Goal: Information Seeking & Learning: Find specific fact

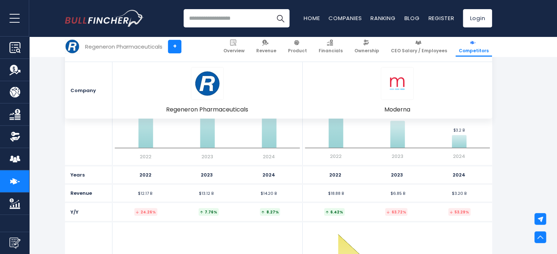
scroll to position [657, 0]
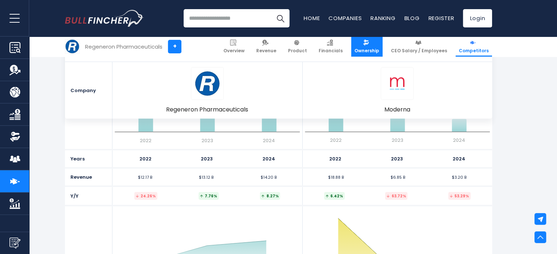
click at [369, 41] on img at bounding box center [366, 42] width 6 height 6
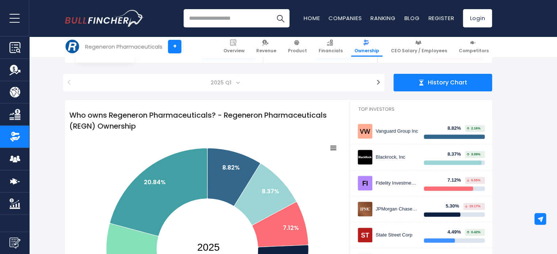
scroll to position [61, 0]
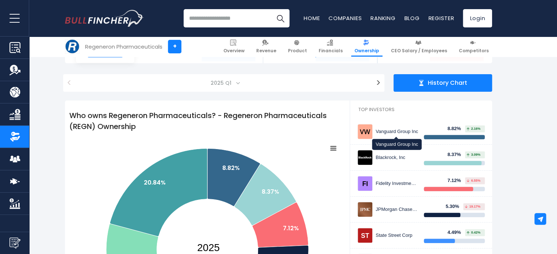
click at [385, 133] on div "Vanguard Group Inc" at bounding box center [397, 131] width 43 height 6
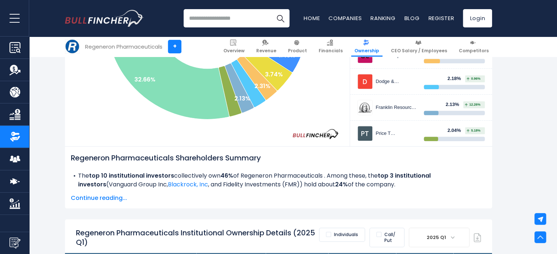
scroll to position [300, 0]
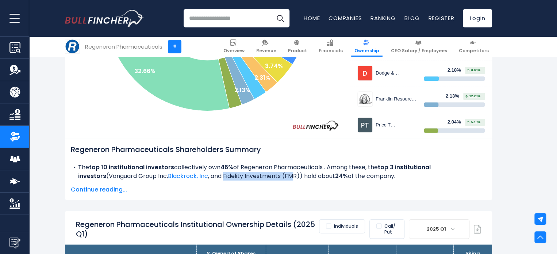
drag, startPoint x: 200, startPoint y: 179, endPoint x: 272, endPoint y: 182, distance: 72.3
click at [272, 180] on span "Vanguard Group Inc, Blackrock, Inc , and Fidelity Investments (FMR)" at bounding box center [204, 176] width 191 height 8
drag, startPoint x: 272, startPoint y: 182, endPoint x: 216, endPoint y: 176, distance: 56.5
click at [216, 176] on span "Vanguard Group Inc, Blackrock, Inc , and Fidelity Investments (FMR)" at bounding box center [204, 176] width 191 height 8
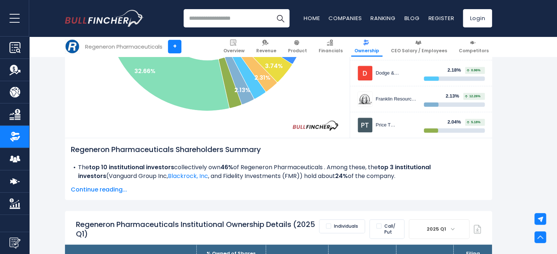
click at [174, 171] on b "top 10 institutional investors" at bounding box center [131, 167] width 85 height 8
drag, startPoint x: 174, startPoint y: 172, endPoint x: 124, endPoint y: 171, distance: 49.6
click at [124, 171] on b "top 10 institutional investors" at bounding box center [131, 167] width 85 height 8
drag, startPoint x: 124, startPoint y: 171, endPoint x: 173, endPoint y: 170, distance: 49.3
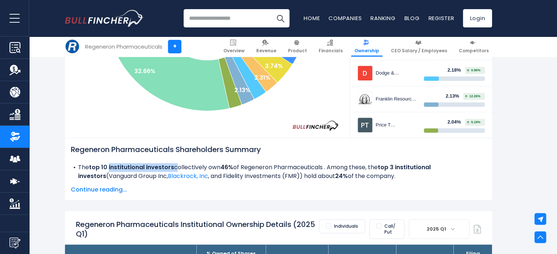
click at [173, 170] on b "top 10 institutional investors" at bounding box center [131, 167] width 85 height 8
drag, startPoint x: 173, startPoint y: 170, endPoint x: 135, endPoint y: 169, distance: 38.7
click at [135, 169] on b "top 10 institutional investors" at bounding box center [131, 167] width 85 height 8
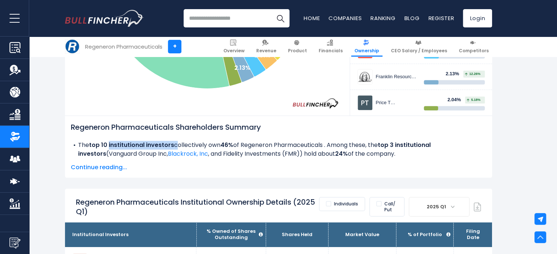
scroll to position [324, 0]
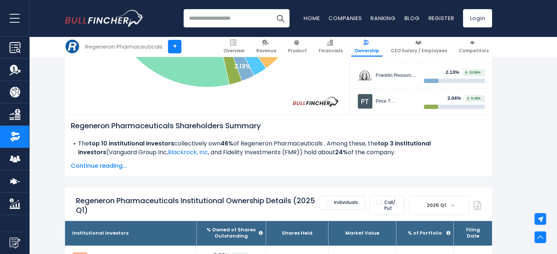
click at [111, 165] on span "Continue reading..." at bounding box center [278, 165] width 415 height 9
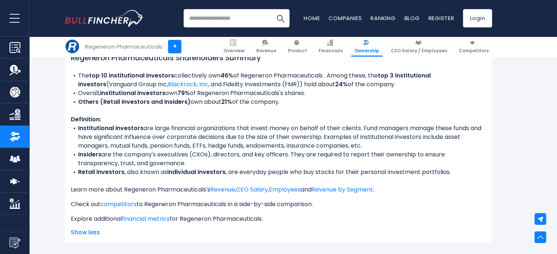
scroll to position [393, 0]
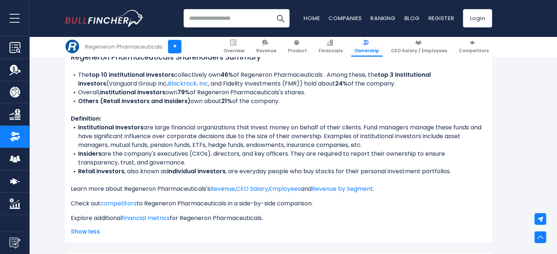
click at [255, 83] on span "Vanguard Group Inc, Blackrock, Inc , and Fidelity Investments (FMR)" at bounding box center [204, 83] width 191 height 8
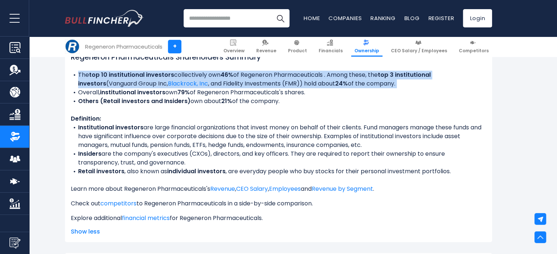
click at [255, 83] on span "Vanguard Group Inc, Blackrock, Inc , and Fidelity Investments (FMR)" at bounding box center [204, 83] width 191 height 8
drag, startPoint x: 304, startPoint y: 107, endPoint x: 74, endPoint y: 74, distance: 232.3
click at [74, 74] on ul "The top 10 institutional investors collectively own 46% of Regeneron Pharmaceut…" at bounding box center [278, 87] width 415 height 35
copy ul "The top 10 institutional investors collectively own 46% of Regeneron Pharmaceut…"
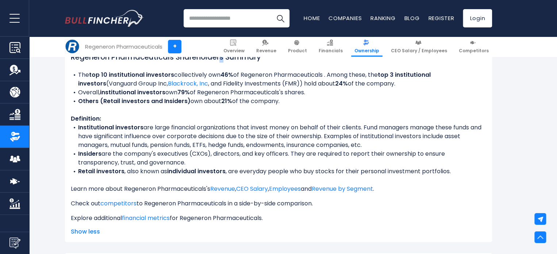
drag, startPoint x: 224, startPoint y: 61, endPoint x: 230, endPoint y: 61, distance: 5.1
click at [230, 61] on h2 "Regeneron Pharmaceuticals Shareholders Summary" at bounding box center [278, 56] width 415 height 11
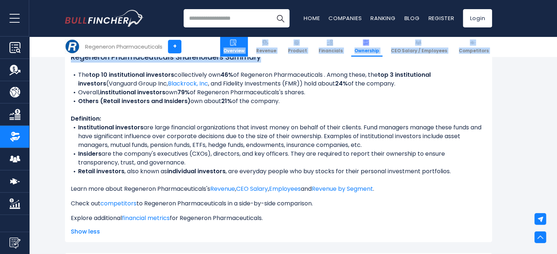
drag, startPoint x: 230, startPoint y: 61, endPoint x: 232, endPoint y: 54, distance: 6.7
click at [225, 60] on h2 "Regeneron Pharmaceuticals Shareholders Summary" at bounding box center [278, 56] width 415 height 11
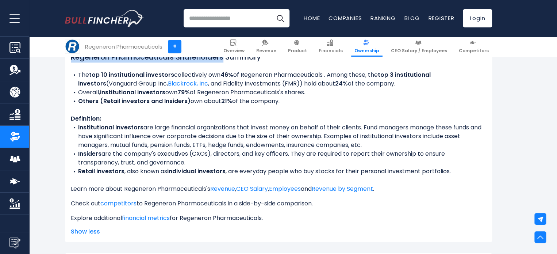
drag, startPoint x: 228, startPoint y: 61, endPoint x: 68, endPoint y: 61, distance: 159.5
click at [68, 61] on div "Regeneron Pharmaceuticals Shareholders Summary The top 10 institutional investo…" at bounding box center [278, 144] width 427 height 196
copy h2 "Regeneron Pharmaceuticals Shareholders"
click at [292, 149] on li "Institutional investors are large financial organizations that invest money on …" at bounding box center [278, 136] width 415 height 26
